Goal: Task Accomplishment & Management: Use online tool/utility

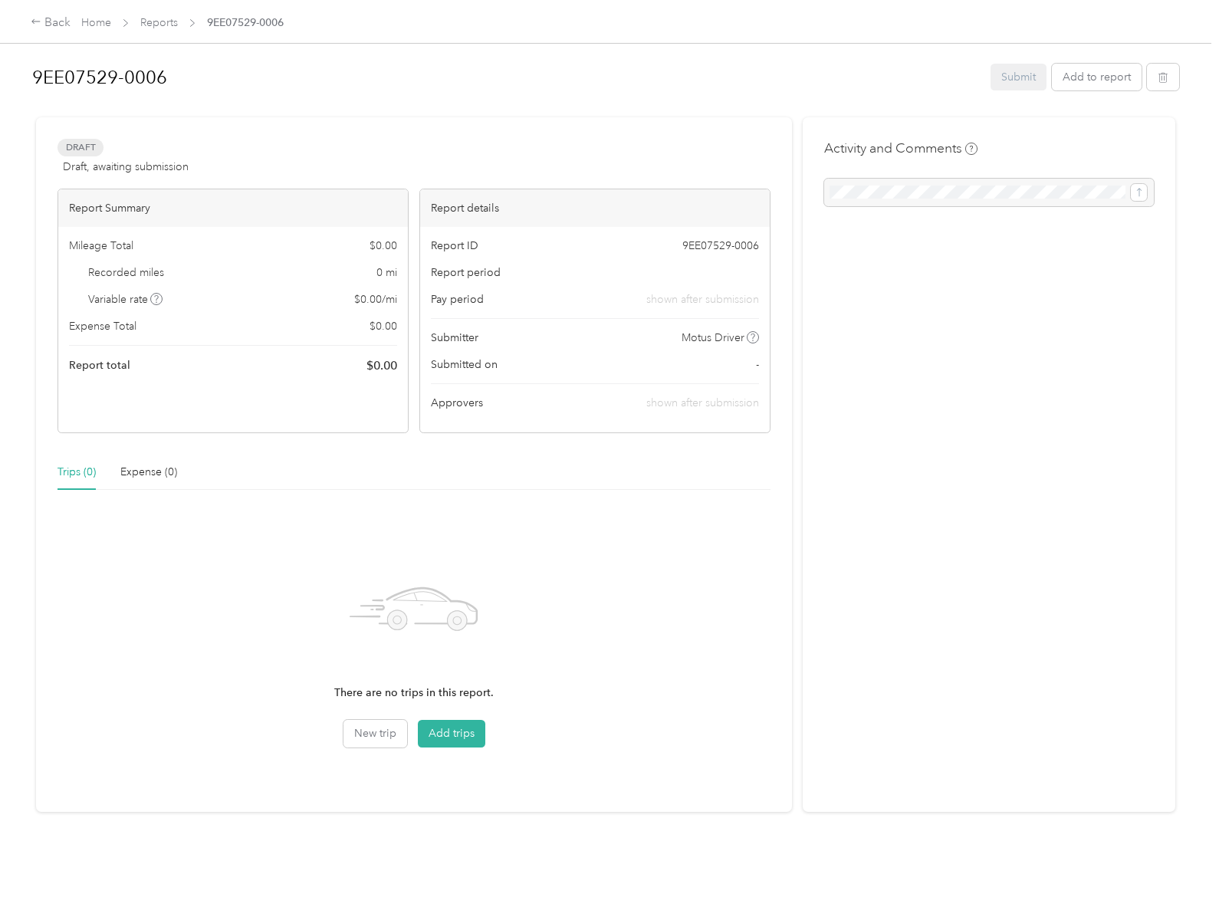
click at [156, 299] on icon at bounding box center [157, 299] width 8 height 8
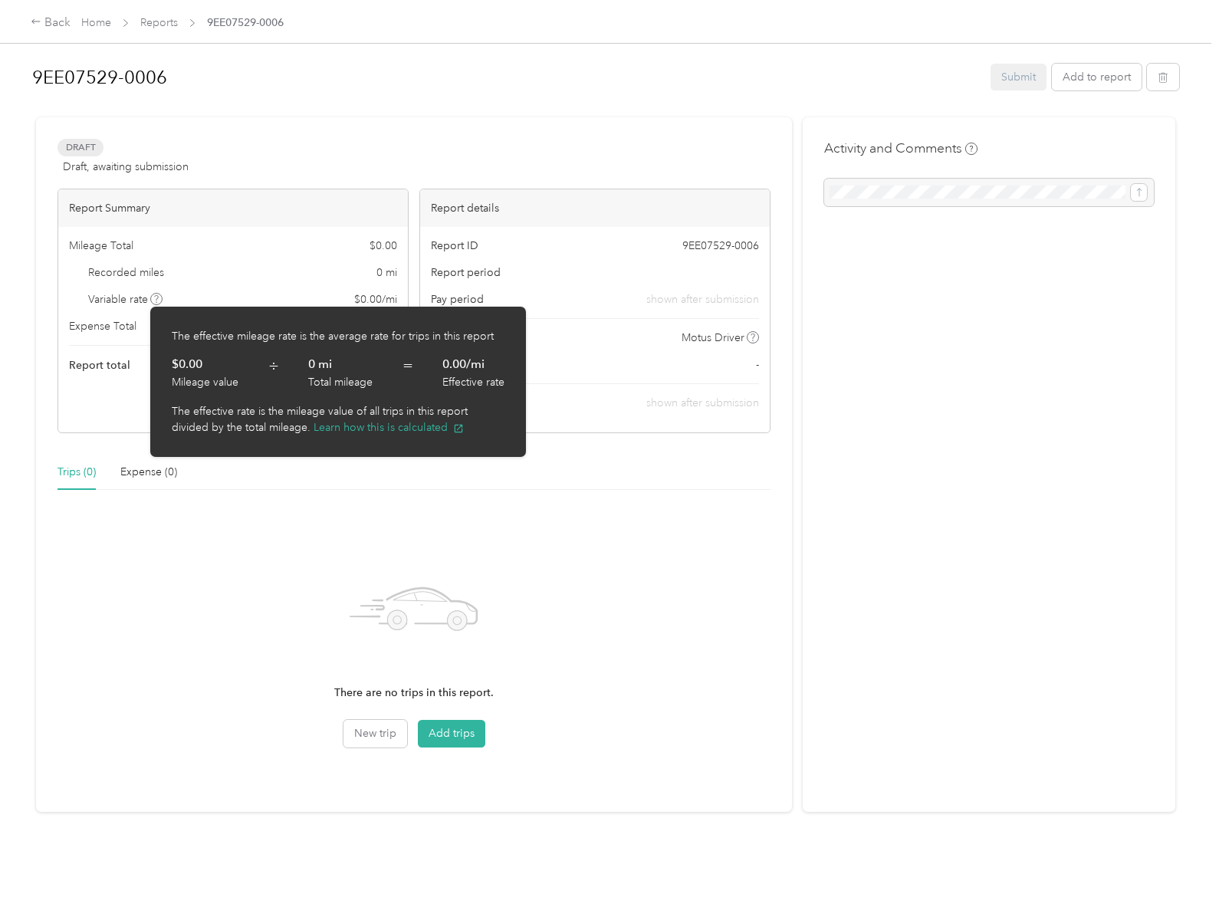
click at [273, 372] on span "÷" at bounding box center [273, 372] width 11 height 35
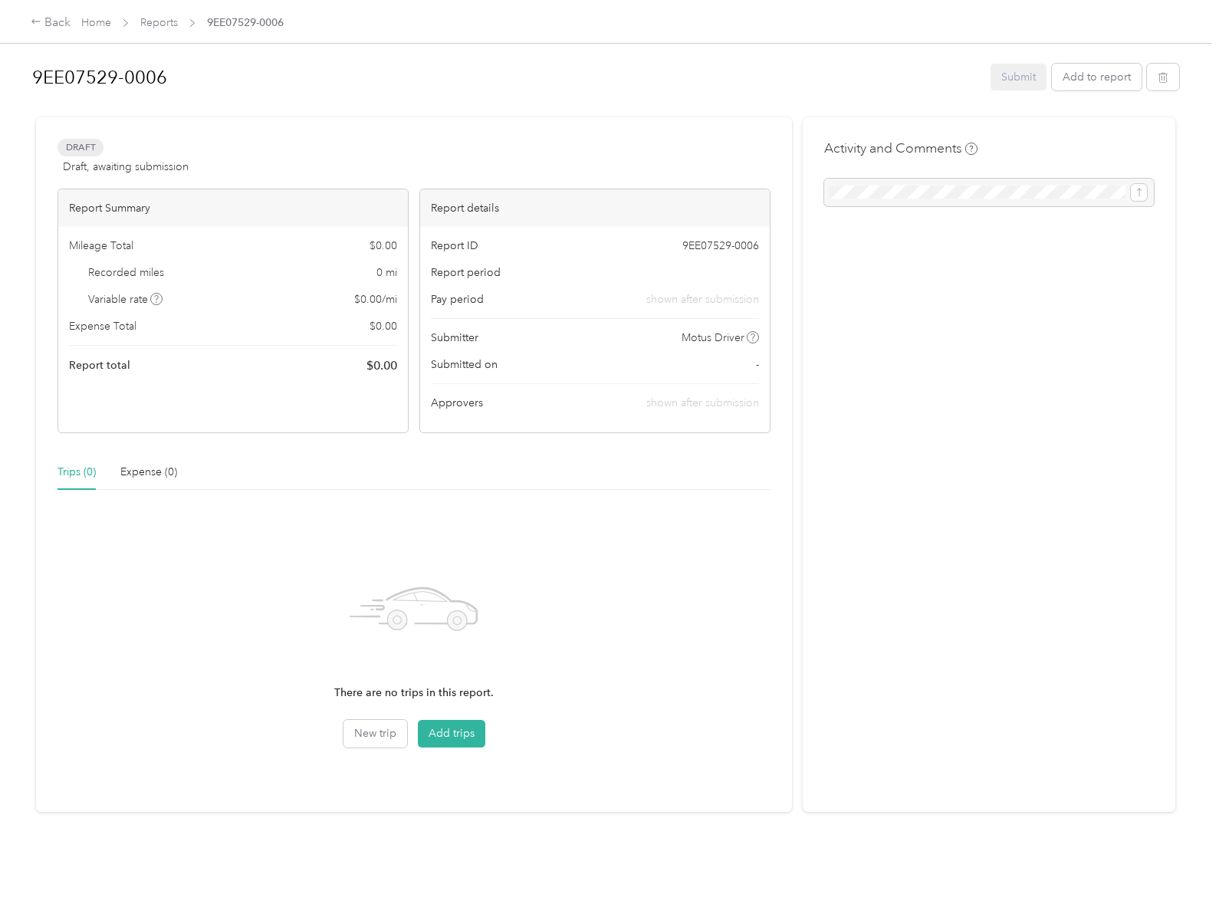
click at [156, 299] on icon at bounding box center [157, 299] width 8 height 8
click at [449, 734] on button "Add trips" at bounding box center [451, 734] width 67 height 28
click at [1159, 77] on icon "button" at bounding box center [1163, 77] width 11 height 11
click at [449, 734] on button "Add trips" at bounding box center [451, 734] width 67 height 28
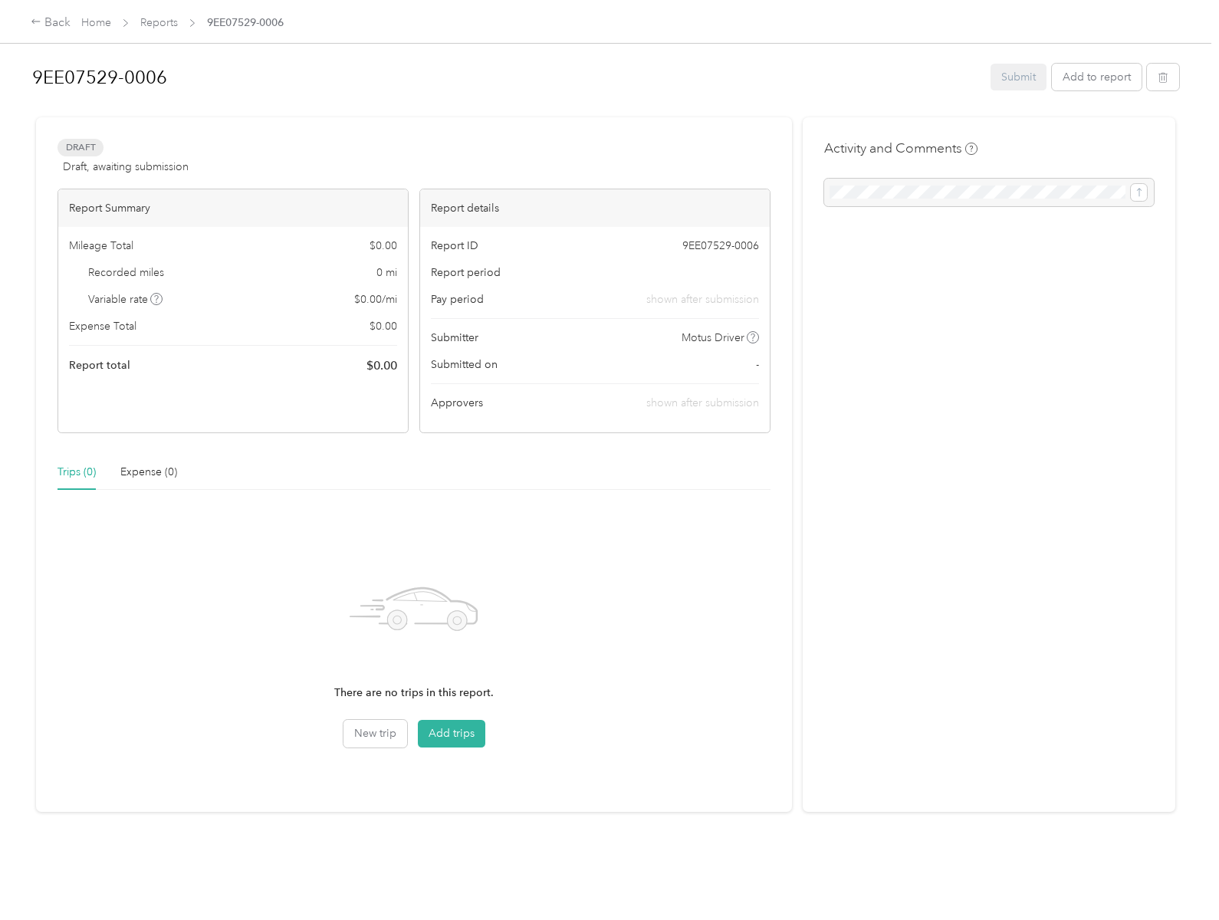
click at [449, 734] on button "Add trips" at bounding box center [451, 734] width 67 height 28
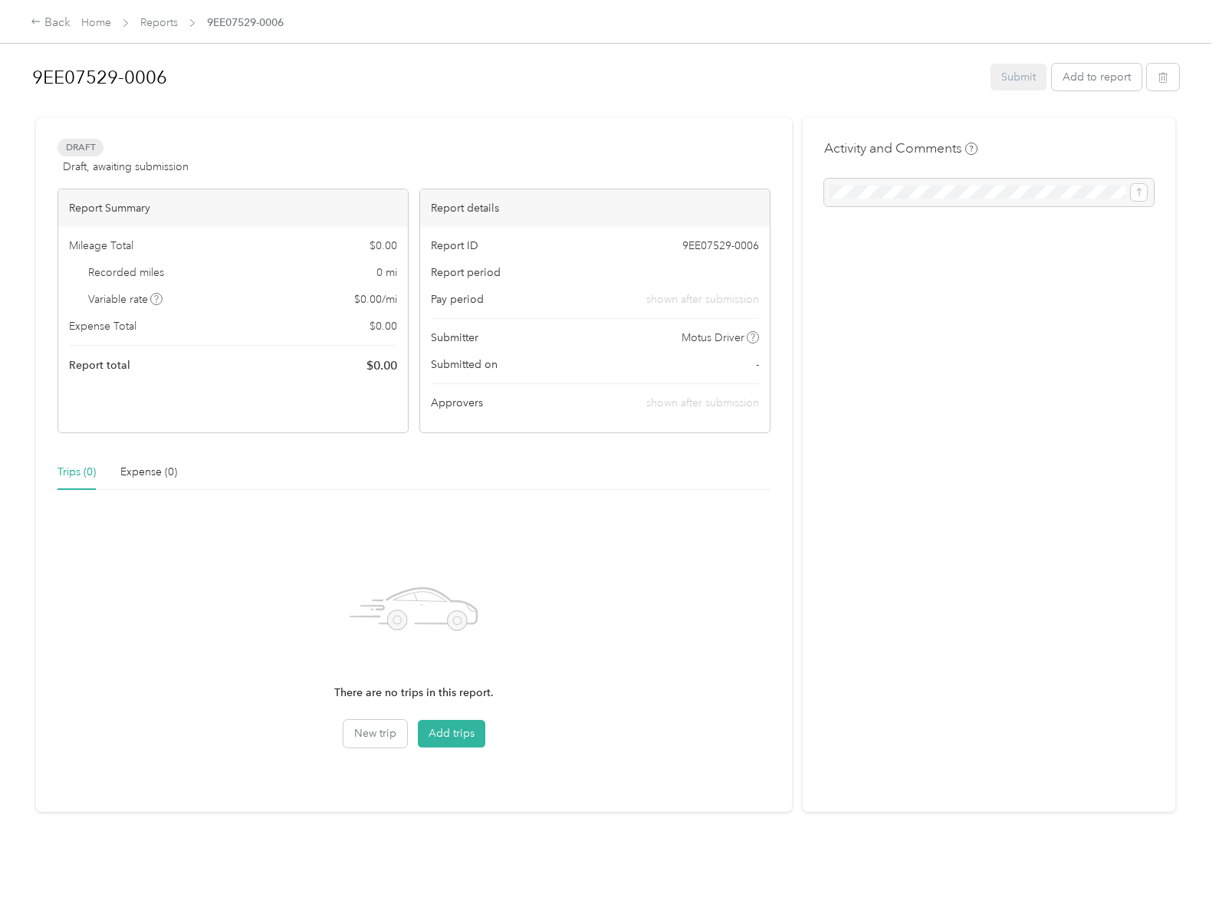
click at [449, 734] on button "Add trips" at bounding box center [451, 734] width 67 height 28
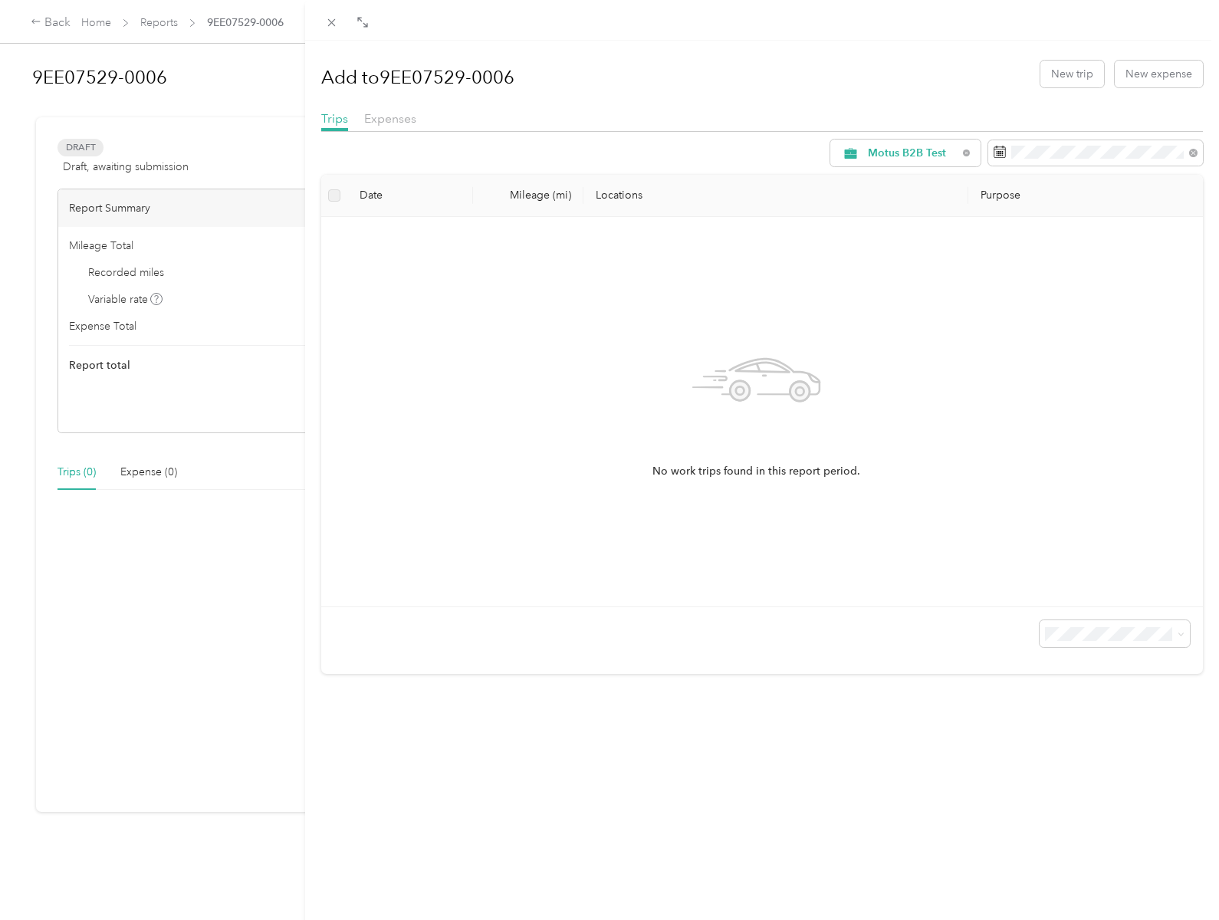
click at [334, 118] on span "Trips" at bounding box center [334, 118] width 27 height 15
